Goal: Information Seeking & Learning: Check status

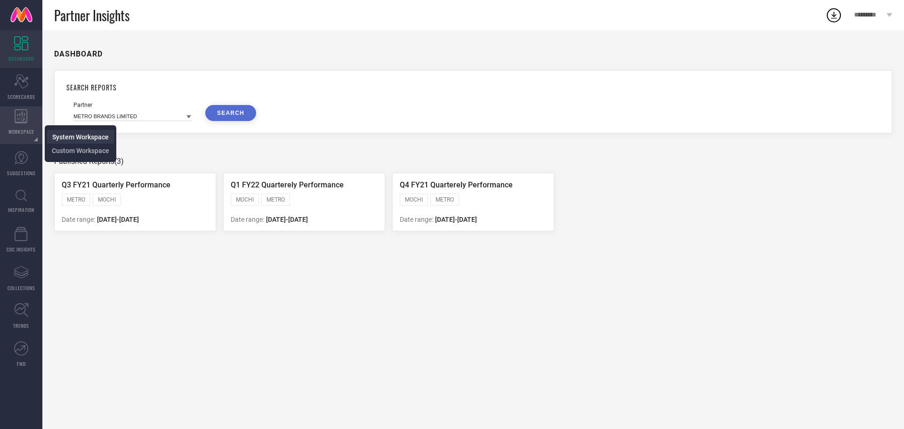
click at [58, 134] on span "System Workspace" at bounding box center [80, 137] width 56 height 8
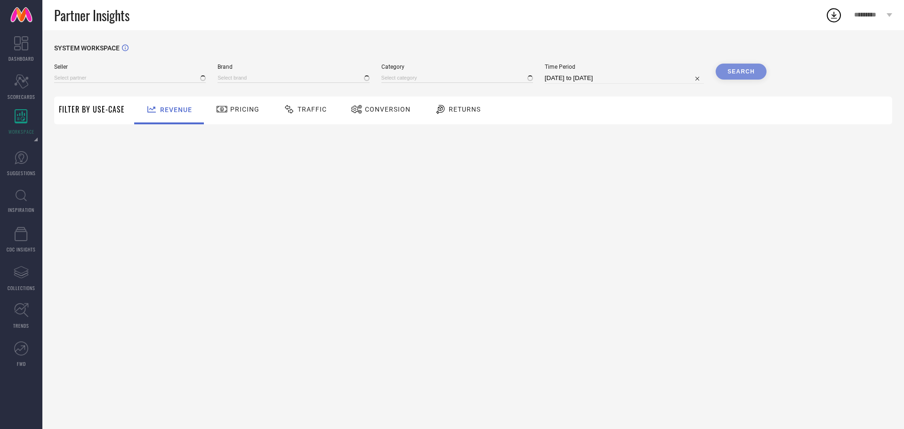
type input "All"
type input "1 STOP FASHION"
type input "All"
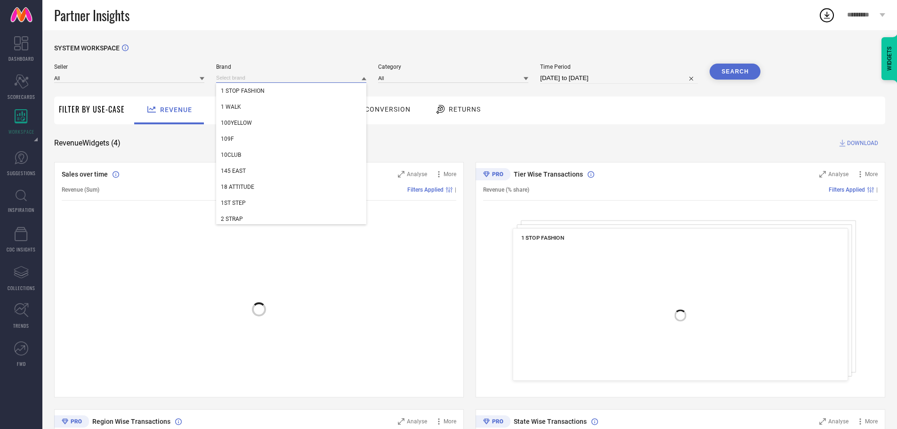
click at [244, 77] on input at bounding box center [291, 78] width 150 height 10
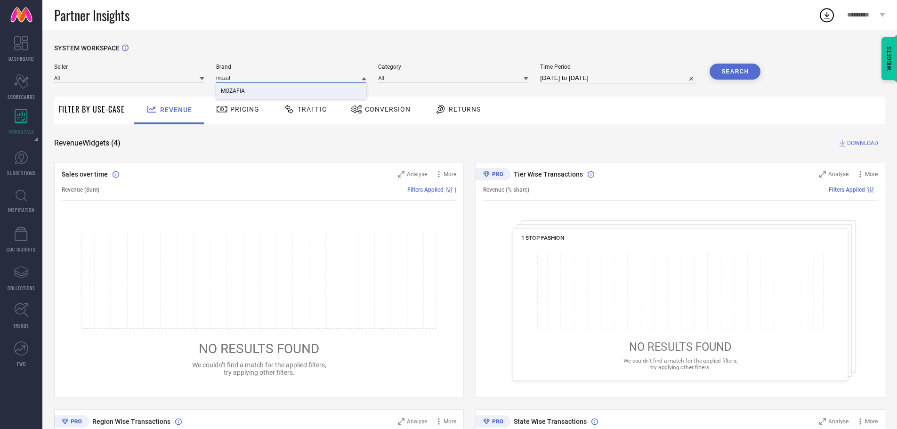
type input "mozaf"
click at [233, 91] on span "MOZAFIA" at bounding box center [233, 91] width 24 height 7
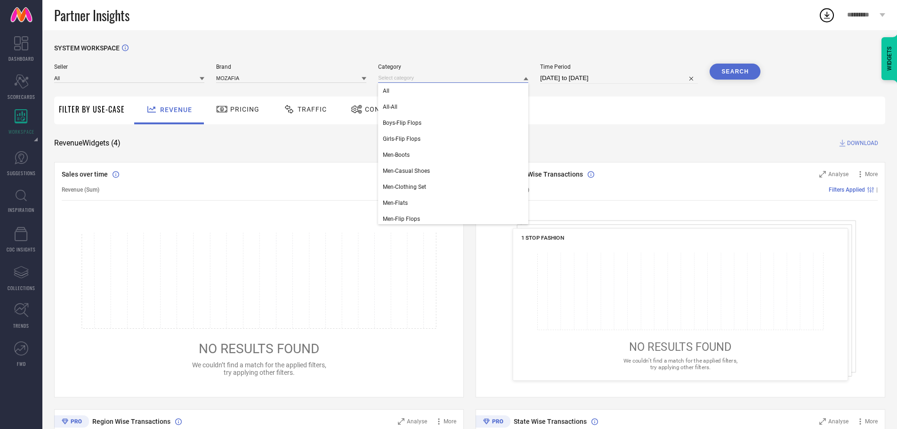
click at [412, 80] on input at bounding box center [453, 78] width 150 height 10
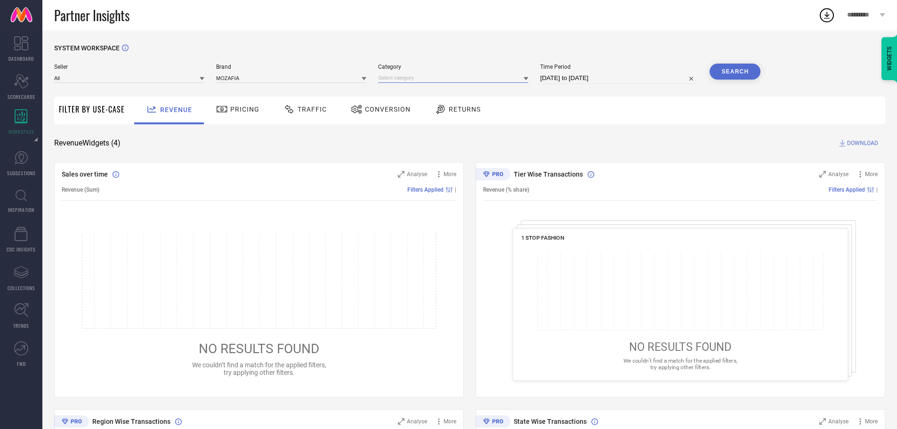
click at [398, 80] on input at bounding box center [453, 78] width 150 height 10
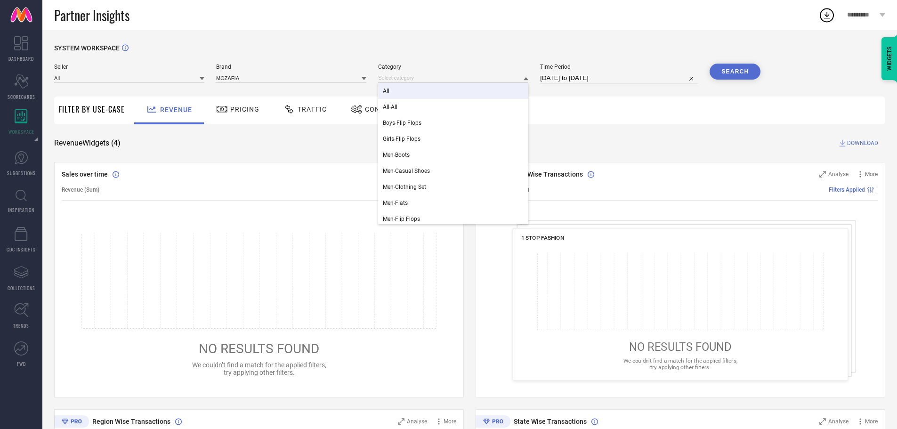
click at [384, 91] on span "All" at bounding box center [386, 91] width 7 height 7
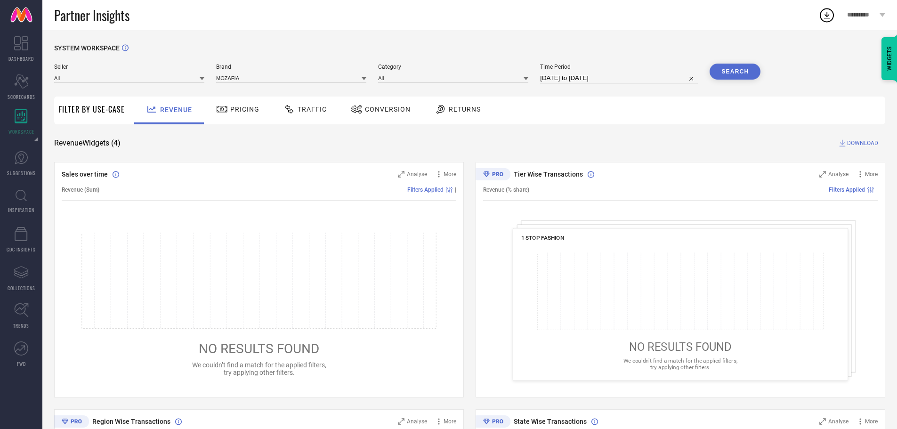
select select "7"
select select "2025"
select select "8"
select select "2025"
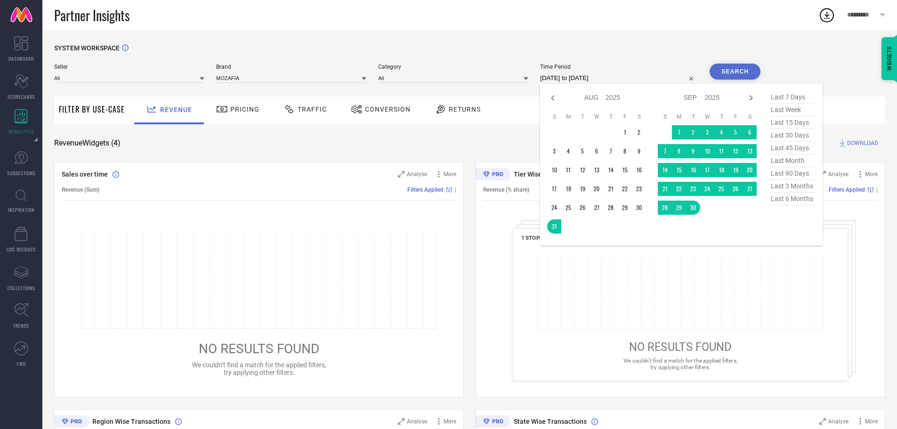
click at [585, 80] on input "[DATE] to [DATE]" at bounding box center [619, 78] width 158 height 11
click at [628, 137] on td "1" at bounding box center [625, 132] width 14 height 14
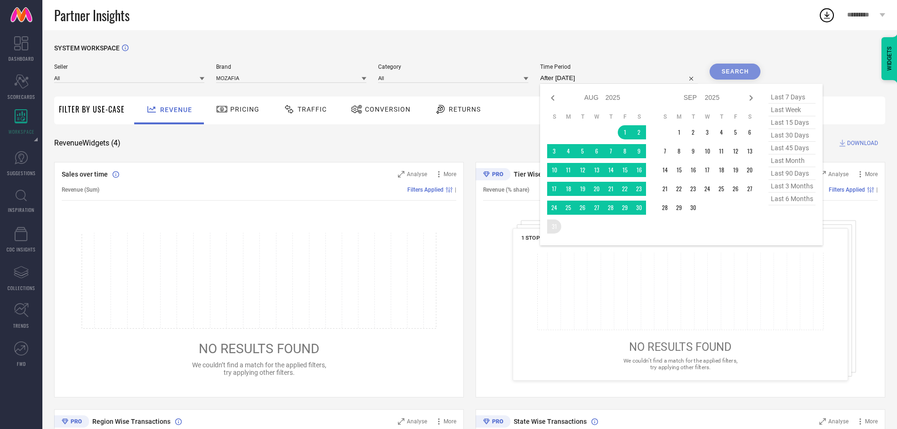
type input "[DATE] to [DATE]"
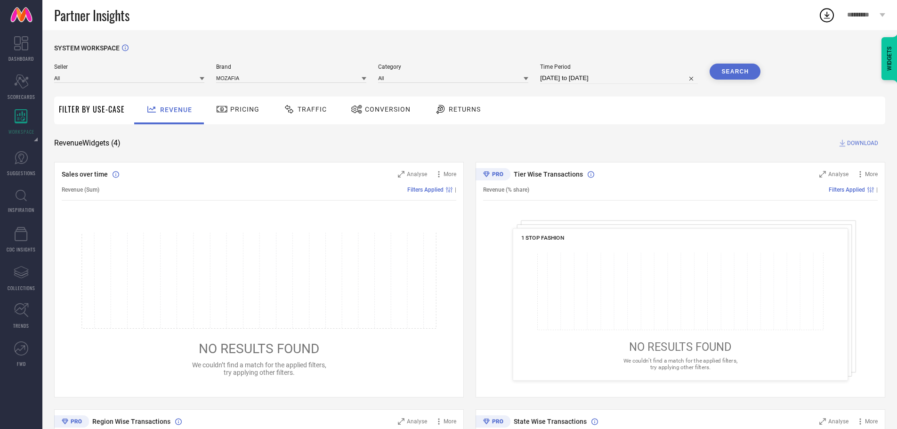
click at [720, 73] on button "Search" at bounding box center [734, 72] width 51 height 16
click at [457, 104] on div "Returns" at bounding box center [457, 109] width 51 height 16
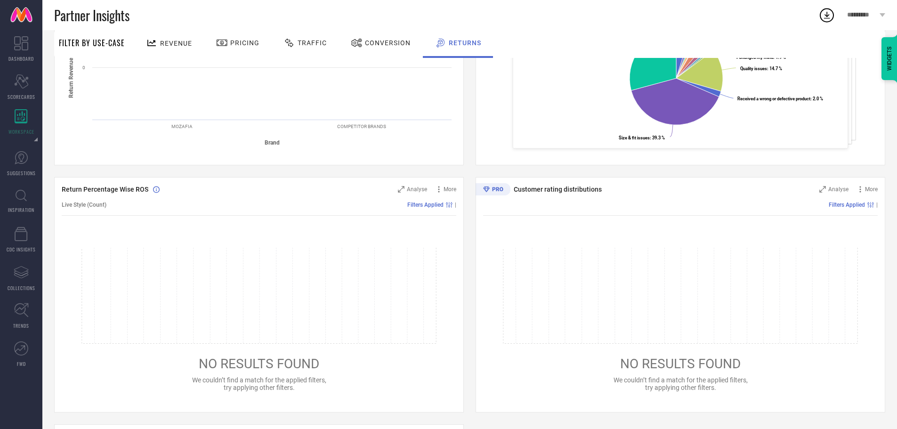
scroll to position [230, 0]
click at [266, 370] on span "NO RESULTS FOUND" at bounding box center [259, 366] width 121 height 16
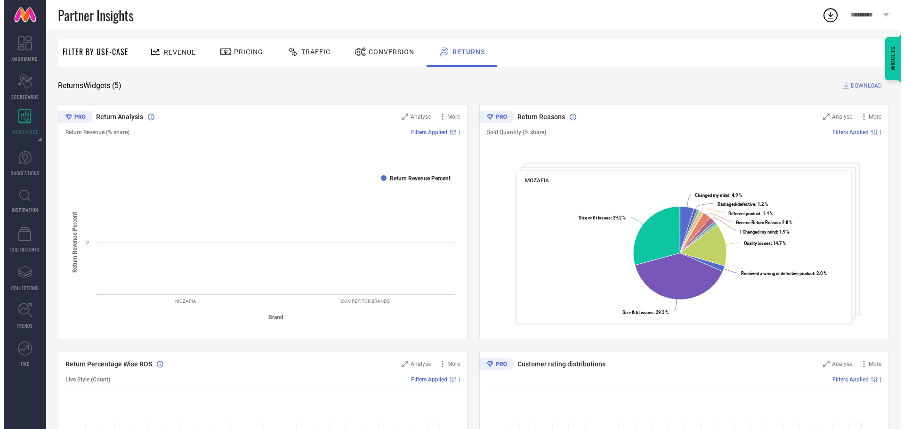
scroll to position [0, 0]
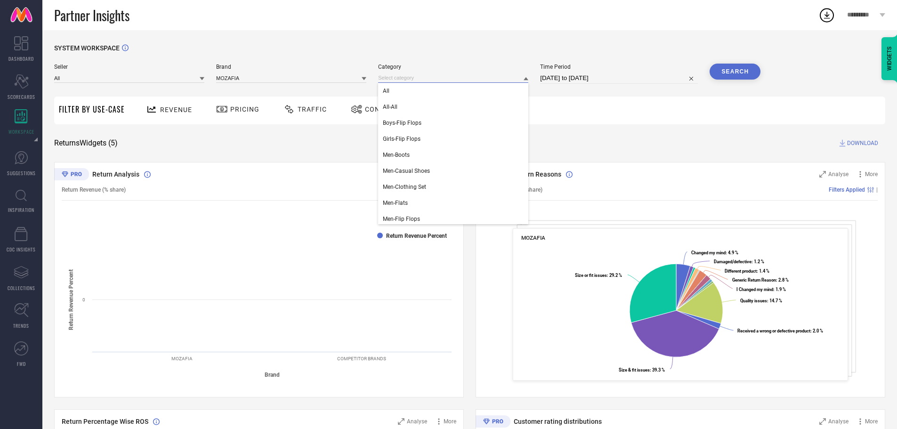
click at [399, 76] on input at bounding box center [453, 78] width 150 height 10
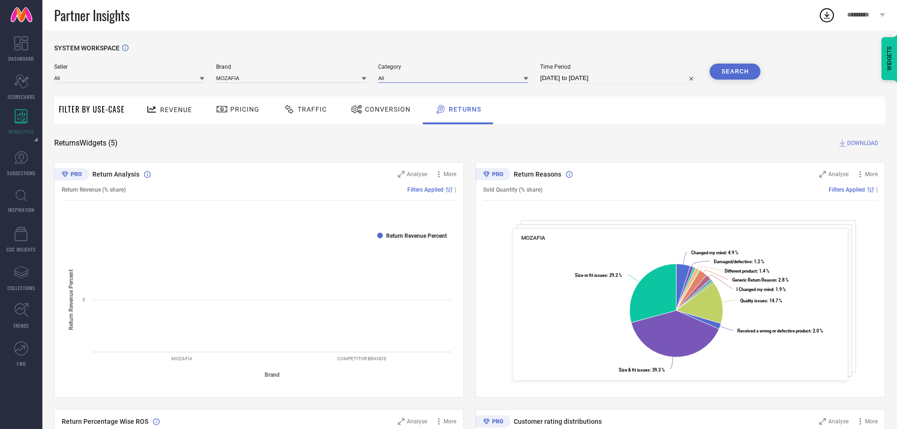
click at [400, 74] on input at bounding box center [453, 78] width 150 height 10
type input "hee"
click at [400, 89] on span "Women-Heels" at bounding box center [400, 91] width 35 height 7
click at [731, 72] on button "Search" at bounding box center [734, 72] width 51 height 16
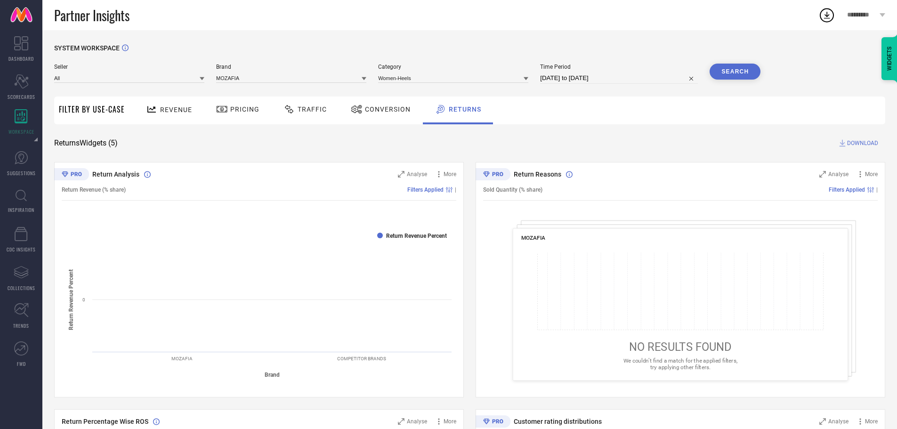
click at [849, 145] on span "DOWNLOAD" at bounding box center [862, 142] width 31 height 9
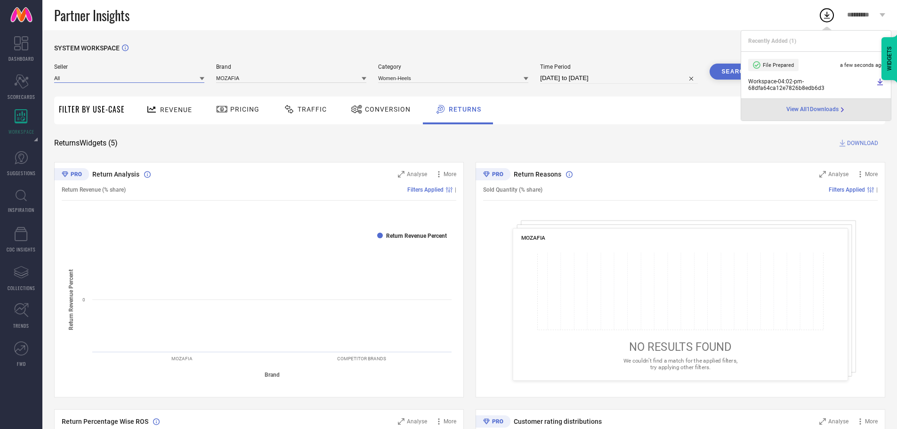
click at [149, 79] on input at bounding box center [129, 78] width 150 height 10
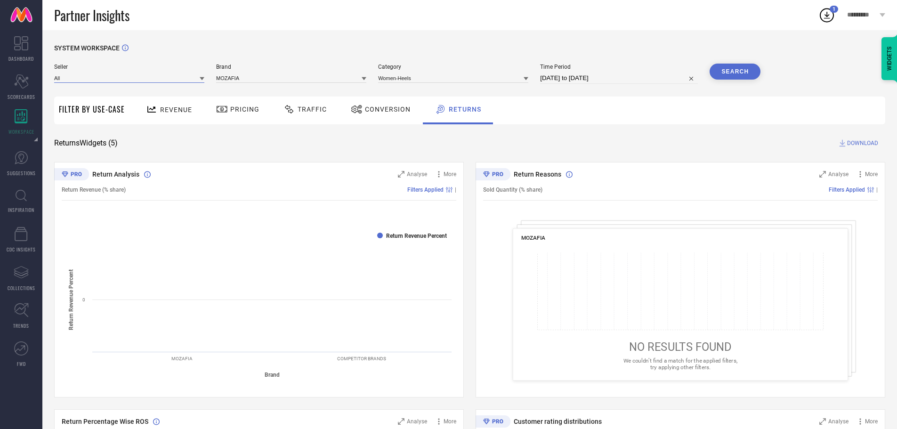
click at [118, 76] on input at bounding box center [129, 78] width 150 height 10
type input "dhvy"
click at [109, 90] on span "DHVY GLOBAL PRIVATE LIMITED" at bounding box center [100, 91] width 82 height 7
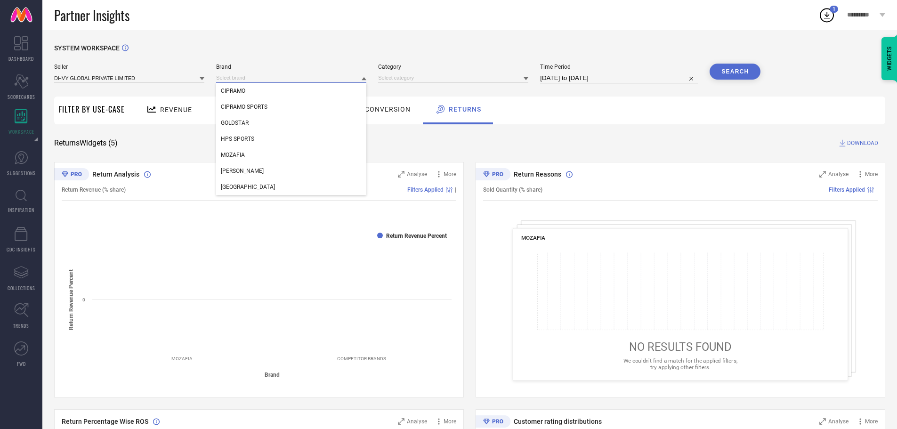
click at [253, 74] on input at bounding box center [291, 78] width 150 height 10
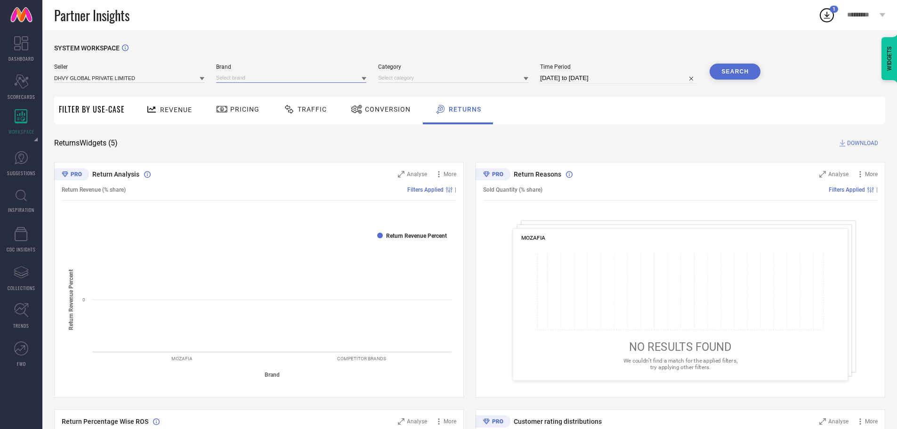
click at [253, 74] on input at bounding box center [291, 78] width 150 height 10
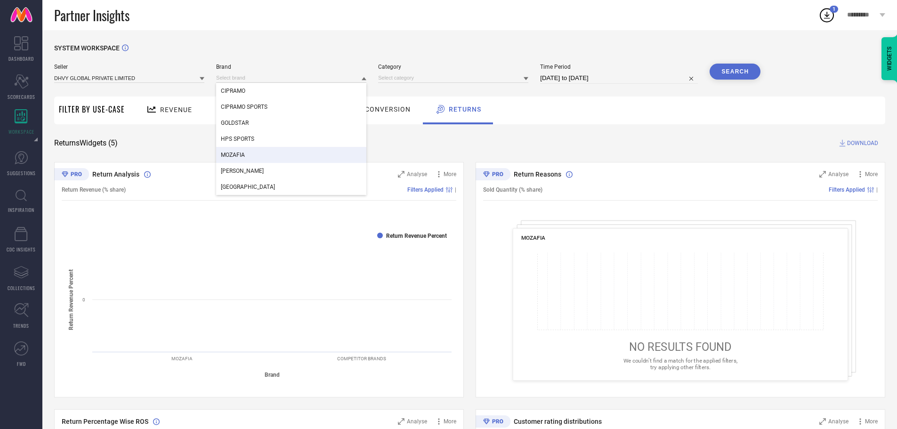
click at [225, 152] on div "MOZAFIA" at bounding box center [291, 155] width 150 height 16
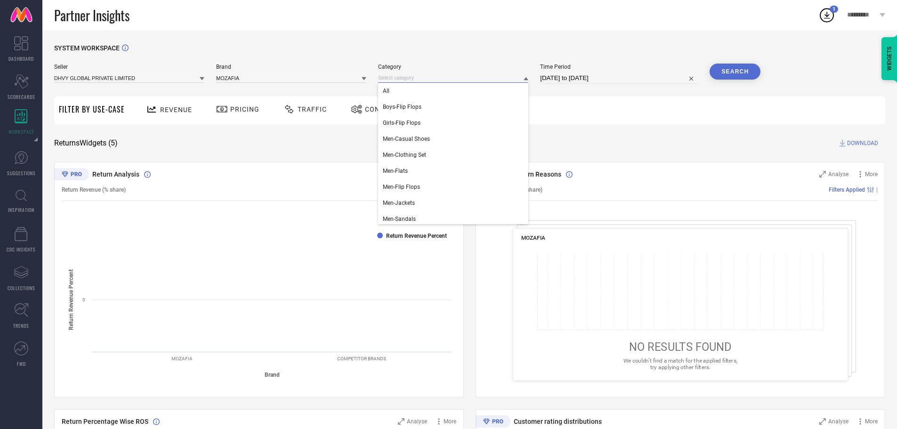
click at [429, 79] on input at bounding box center [453, 78] width 150 height 10
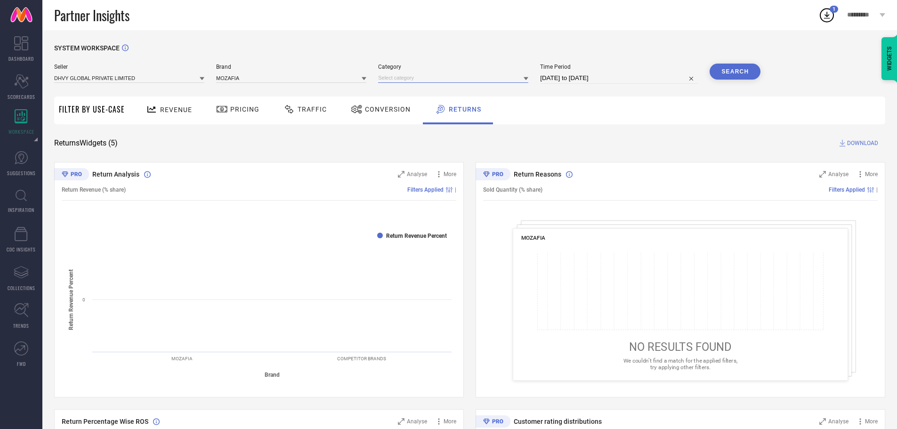
click at [411, 79] on input at bounding box center [453, 78] width 150 height 10
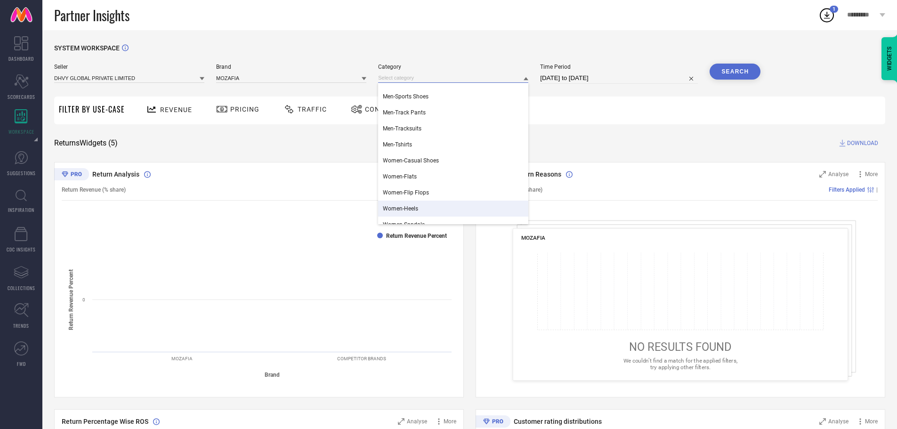
scroll to position [179, 0]
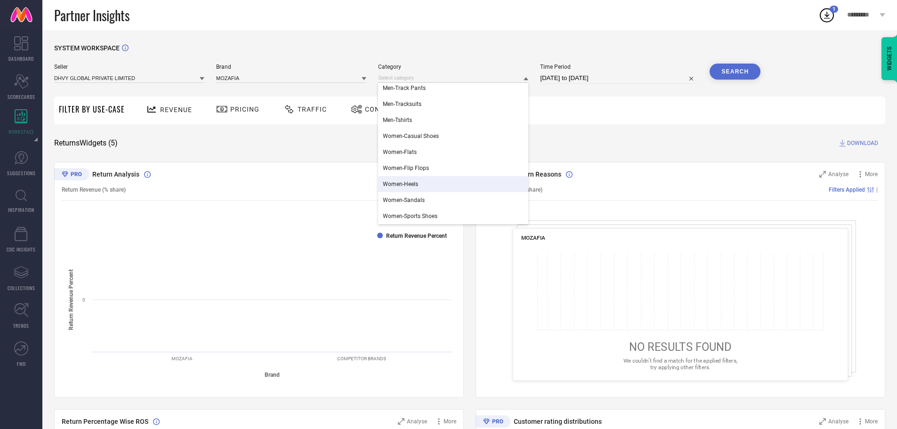
click at [401, 185] on span "Women-Heels" at bounding box center [400, 184] width 35 height 7
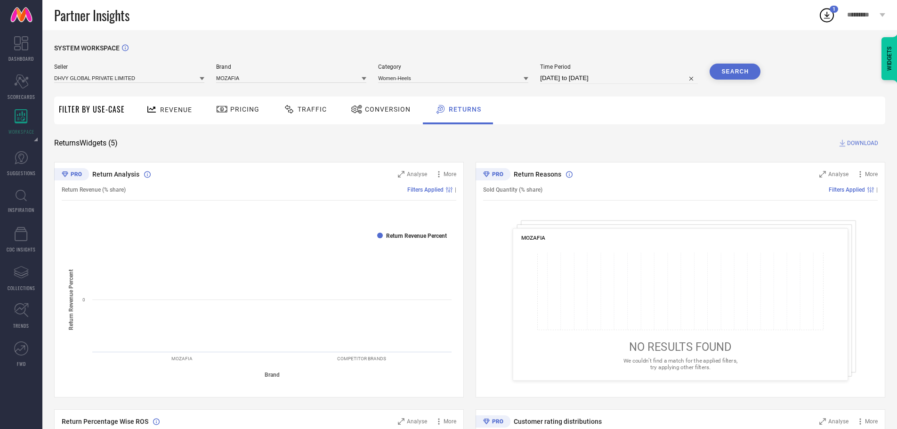
click at [733, 64] on button "Search" at bounding box center [734, 72] width 51 height 16
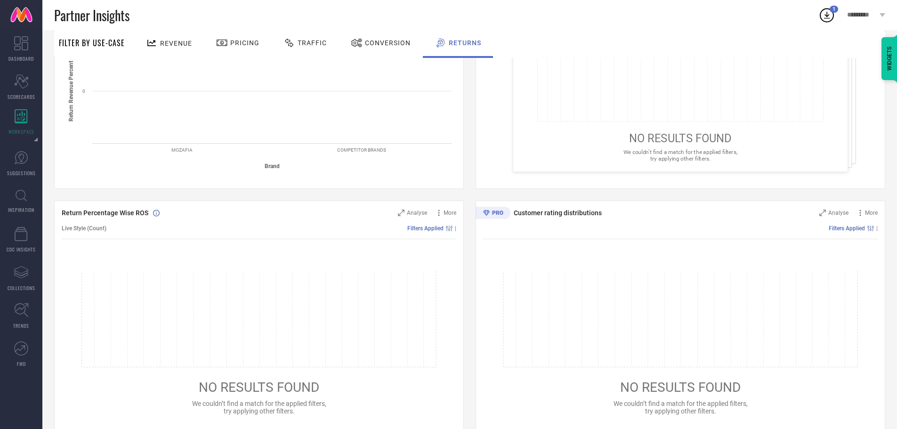
scroll to position [0, 0]
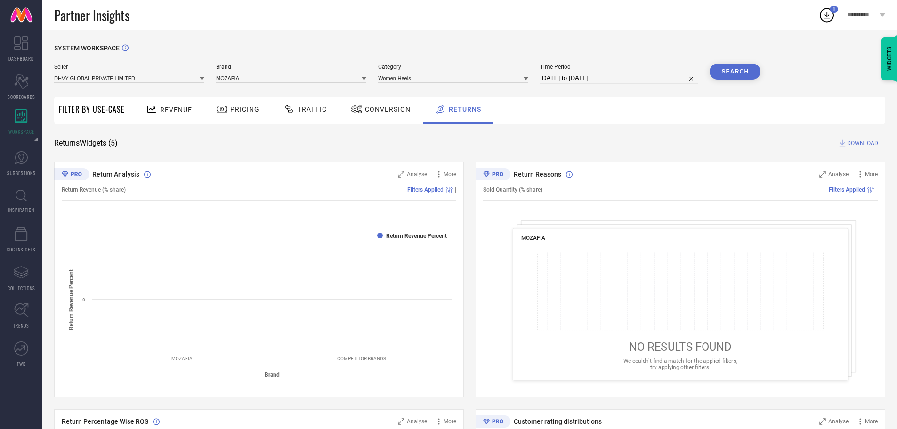
click at [380, 115] on div "Conversion" at bounding box center [380, 109] width 64 height 16
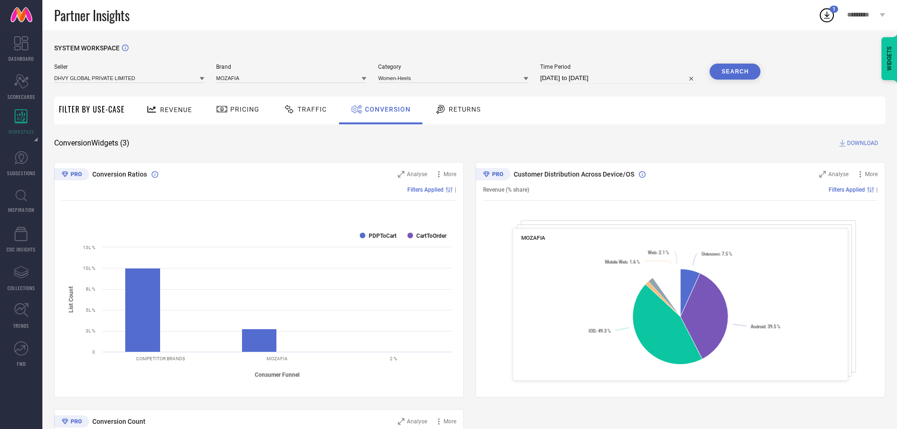
click at [306, 113] on span "Traffic" at bounding box center [312, 109] width 29 height 8
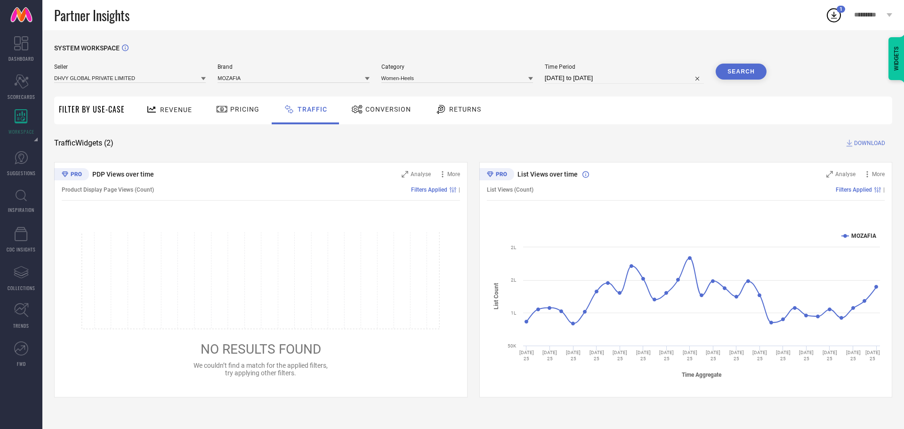
click at [226, 112] on icon at bounding box center [222, 109] width 12 height 11
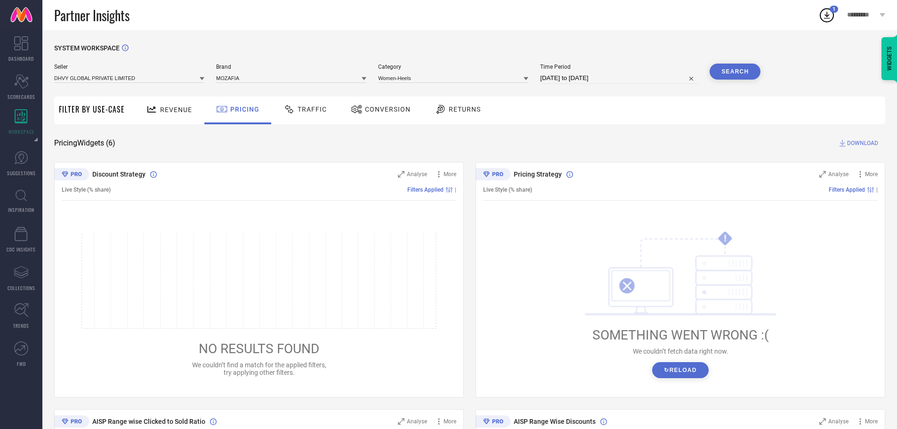
click at [449, 112] on span "Returns" at bounding box center [465, 109] width 32 height 8
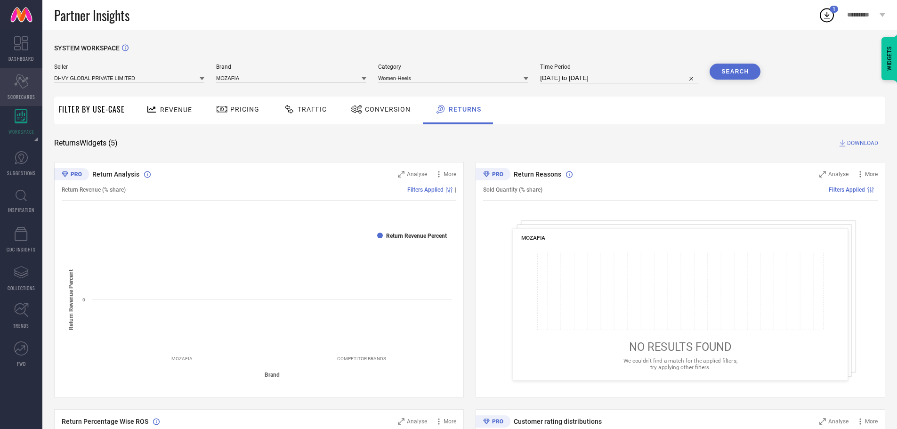
click at [10, 75] on div "Scorecard SCORECARDS" at bounding box center [21, 87] width 42 height 38
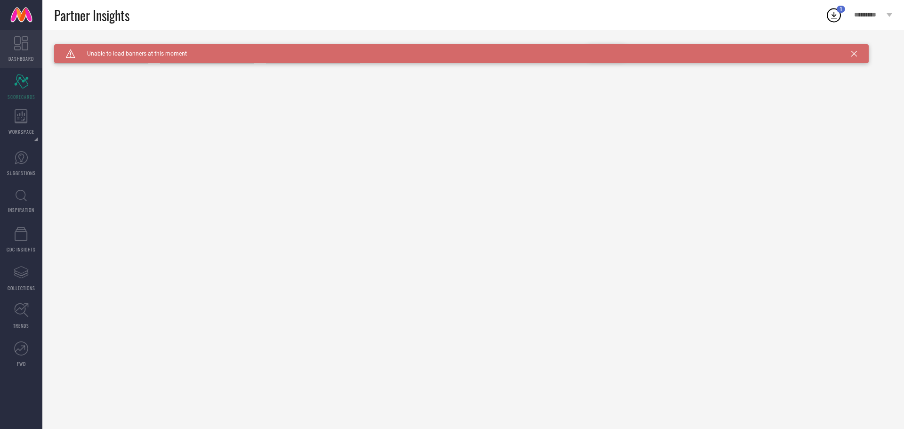
type input "Women-Sarees"
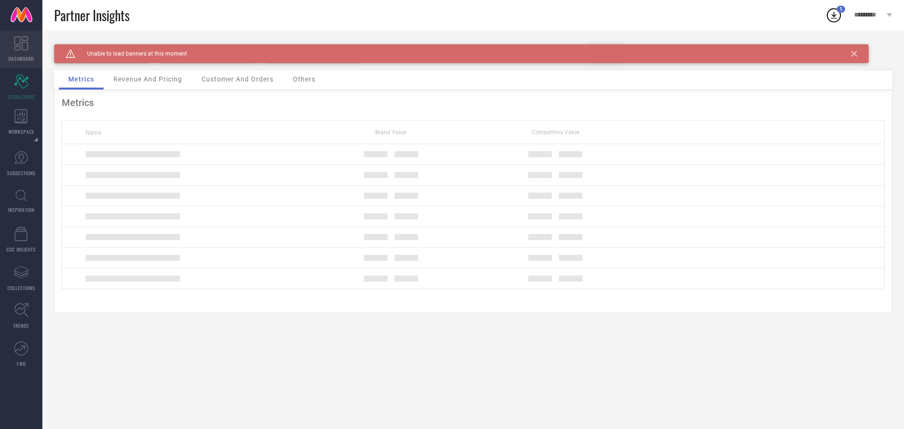
click at [20, 43] on icon at bounding box center [21, 43] width 14 height 14
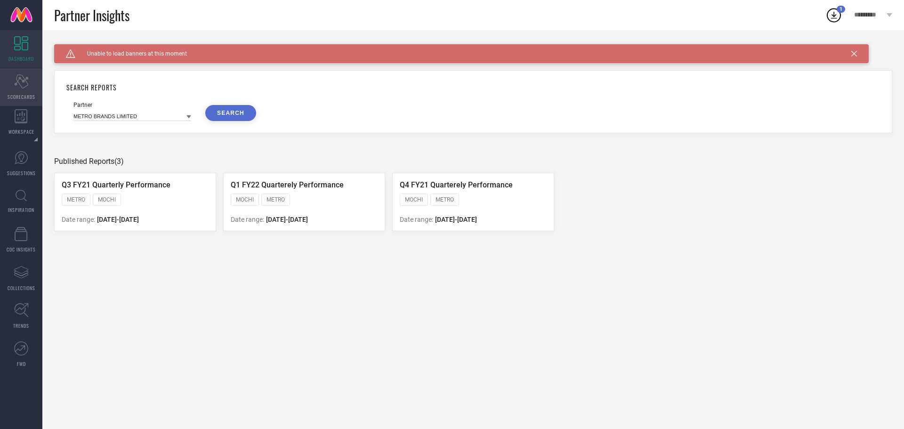
click at [16, 78] on icon at bounding box center [21, 81] width 14 height 14
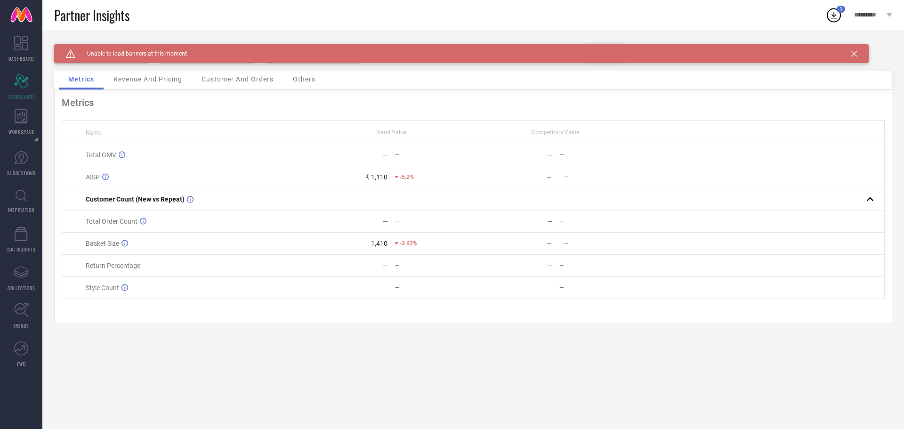
click at [119, 56] on span "Unable to load banners at this moment" at bounding box center [131, 53] width 112 height 7
